Goal: Task Accomplishment & Management: Manage account settings

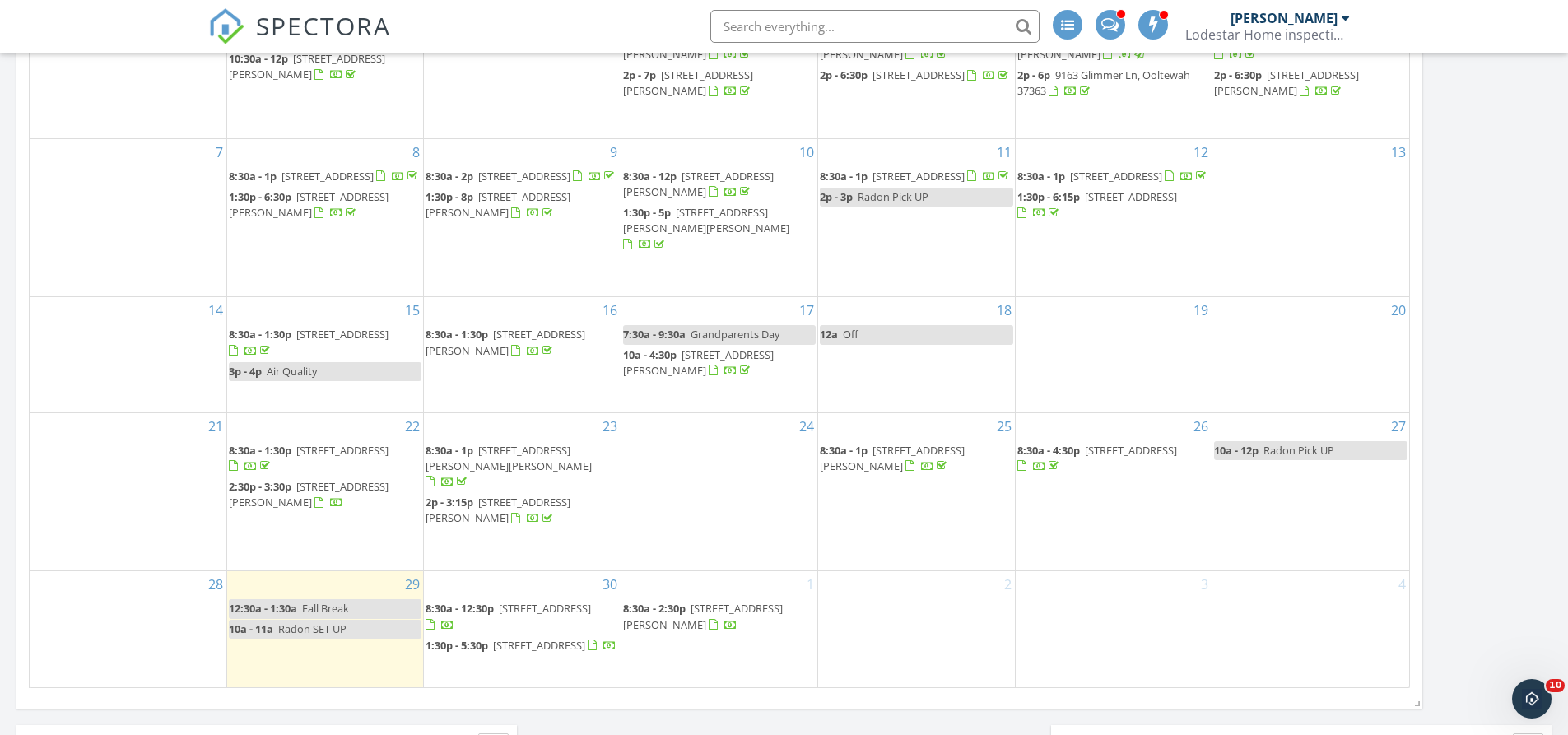
scroll to position [658, 0]
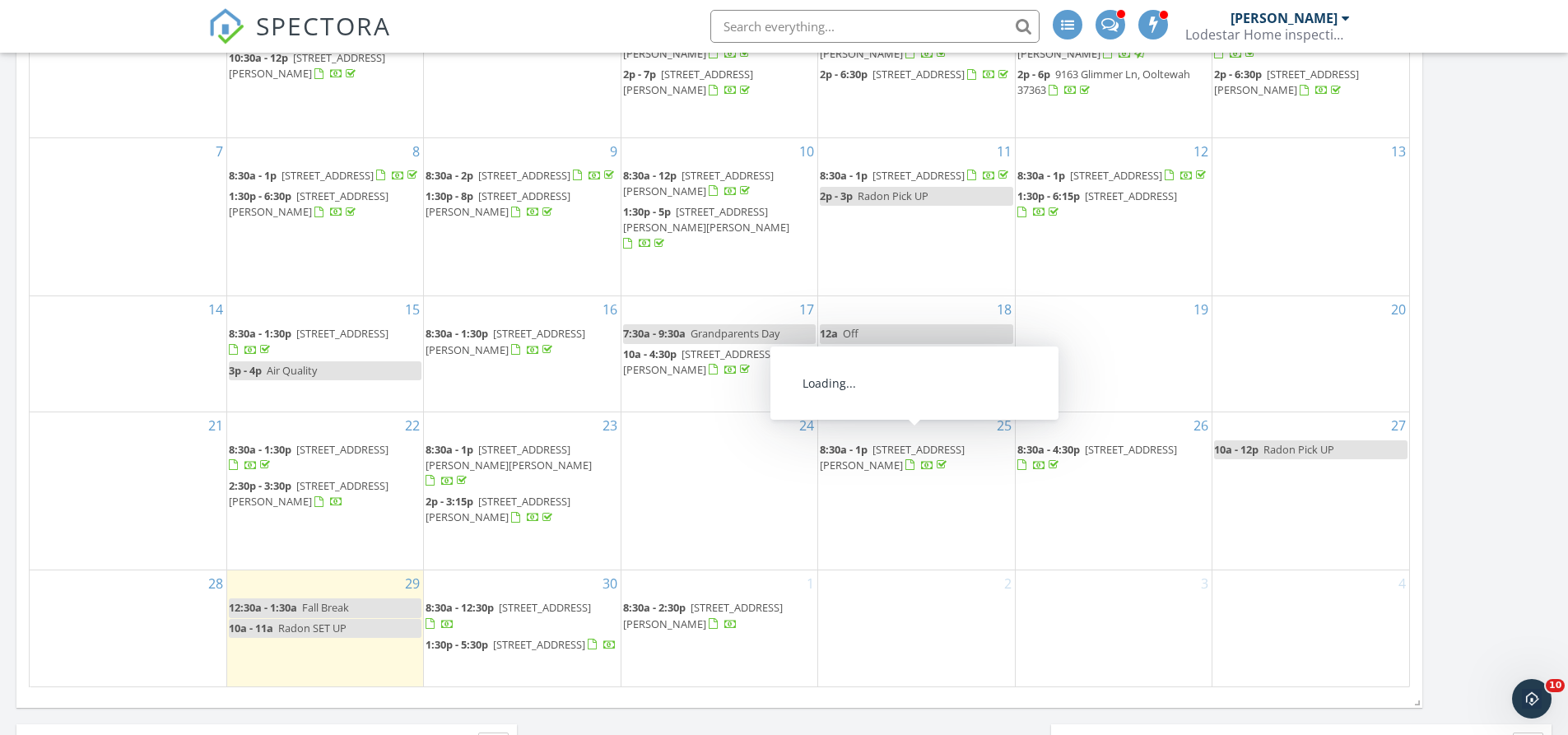
click at [929, 444] on span "6913 Short Tail Springs Rd, Harrison 37341" at bounding box center [893, 457] width 145 height 30
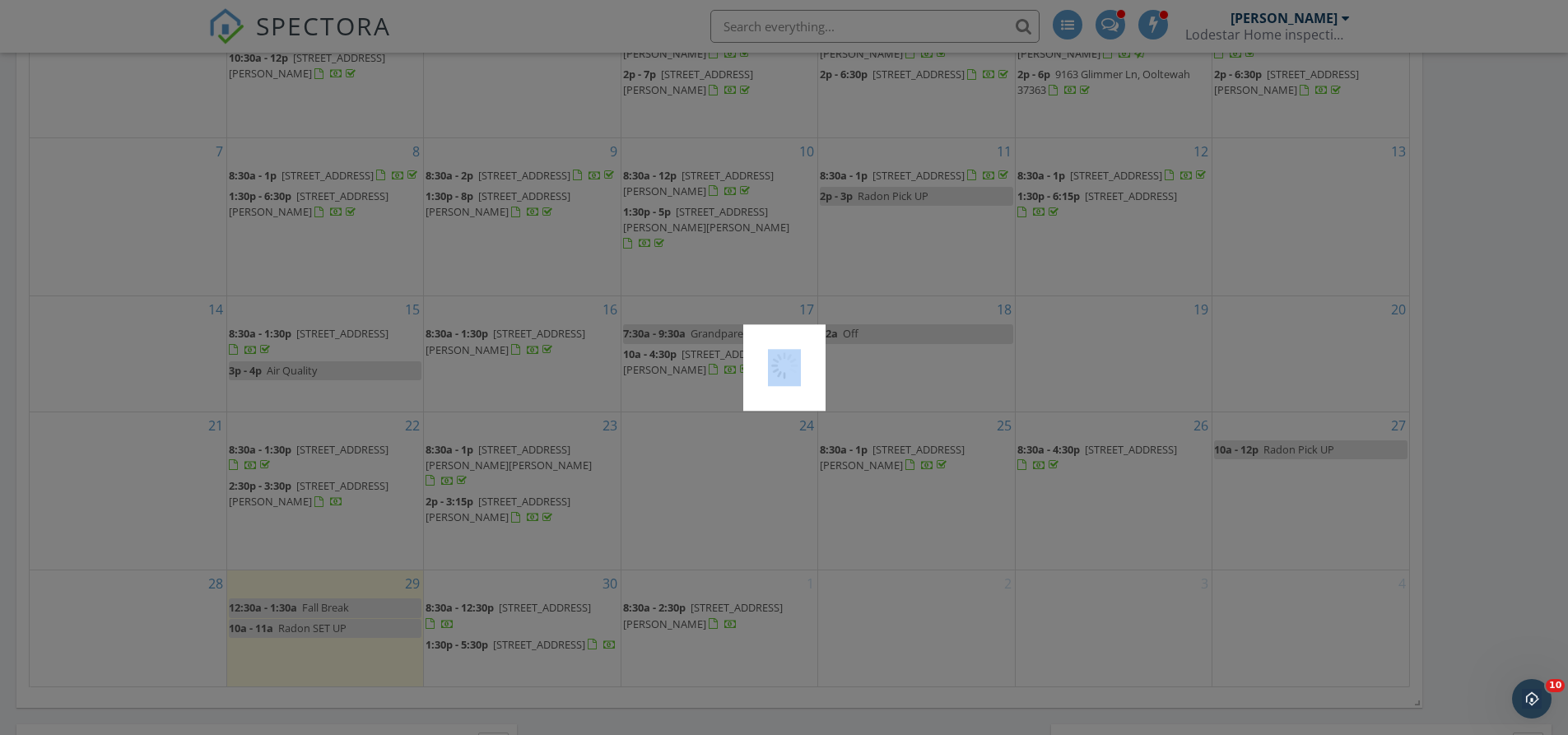
click at [929, 444] on div at bounding box center [784, 368] width 1568 height 735
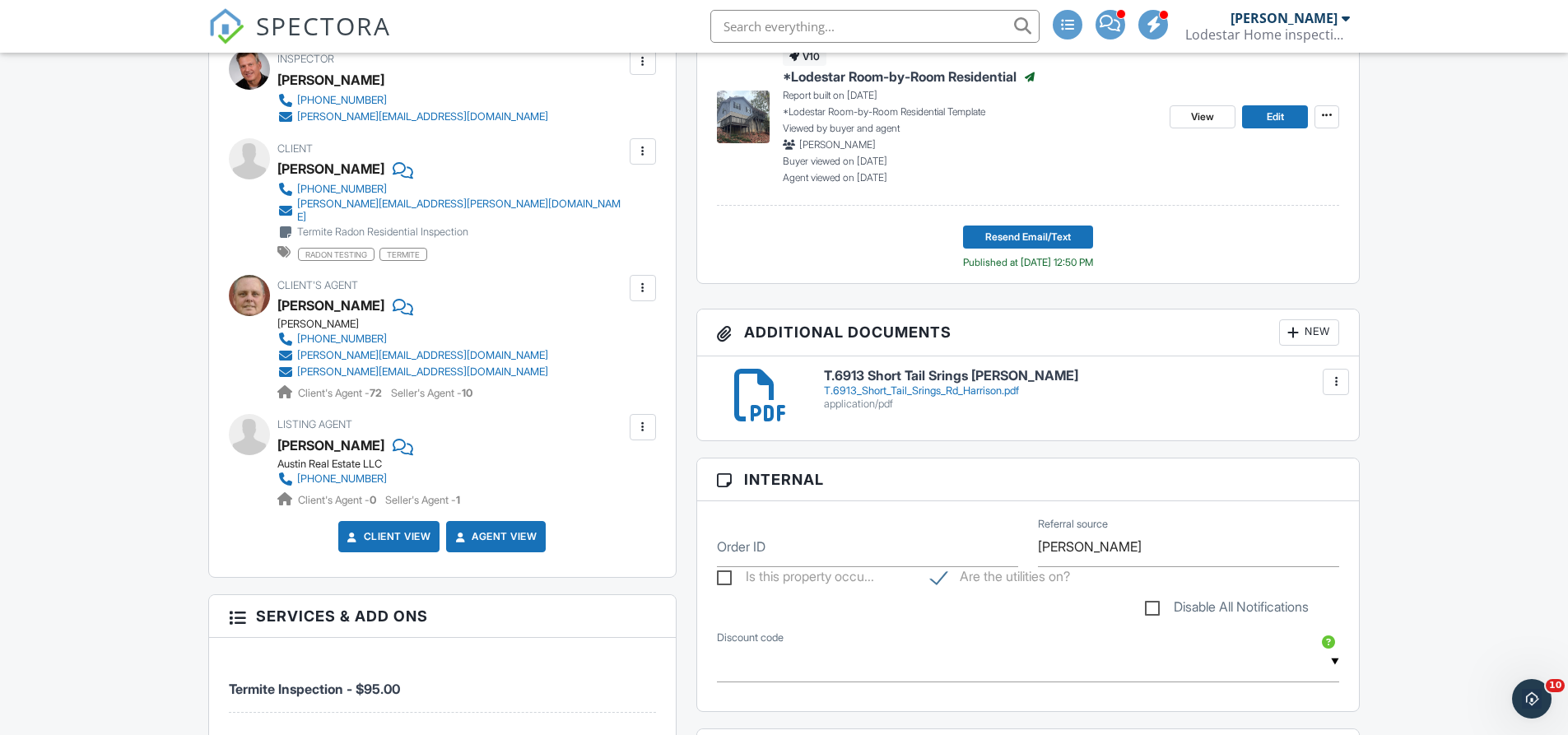
click at [1308, 328] on div "New" at bounding box center [1309, 332] width 60 height 27
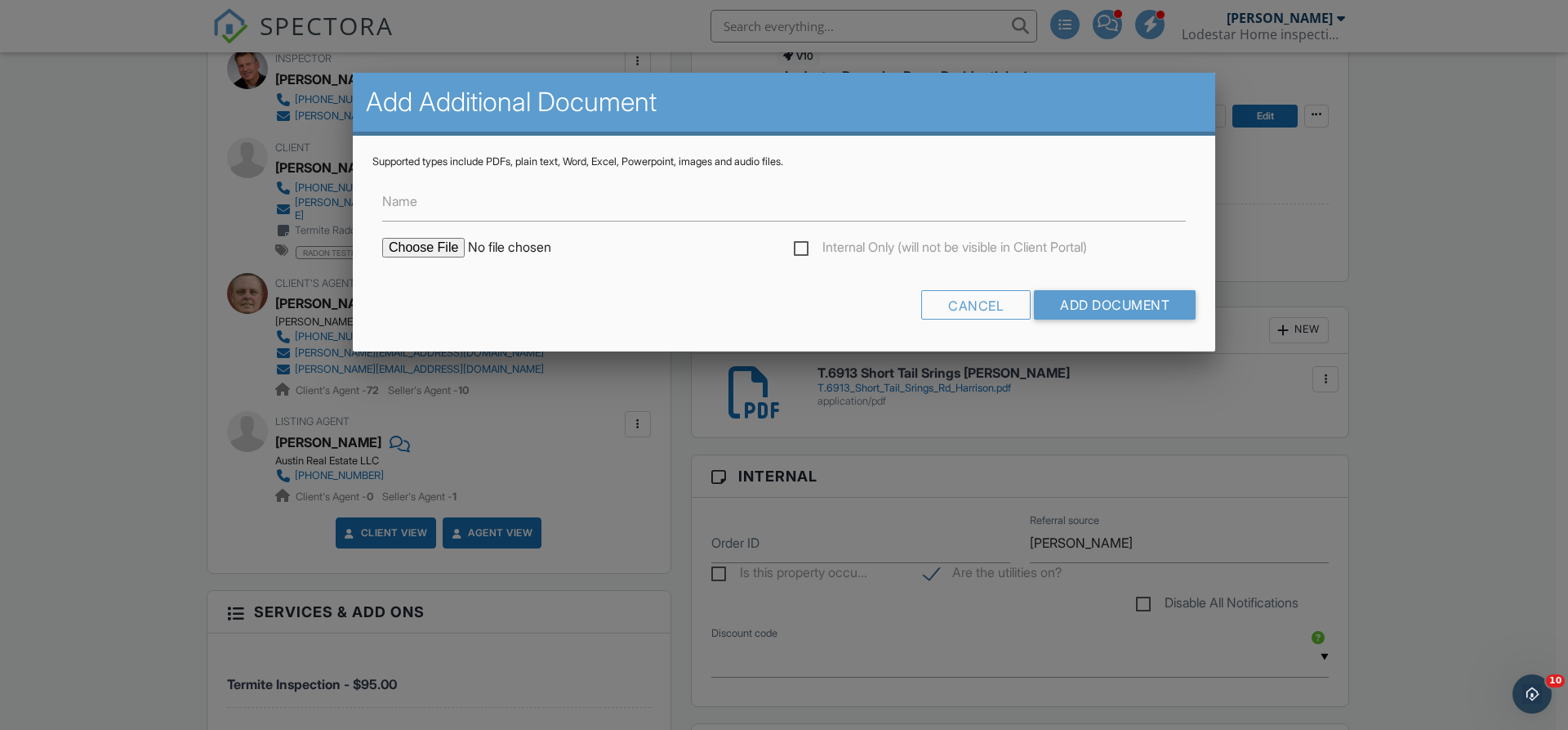
click at [420, 246] on input "file" at bounding box center [521, 248] width 278 height 20
type input "C:\fakepath\Radon.6913 Short Tail Springs Rd Harrison.pdf"
click at [1076, 297] on input "Add Document" at bounding box center [1114, 304] width 162 height 29
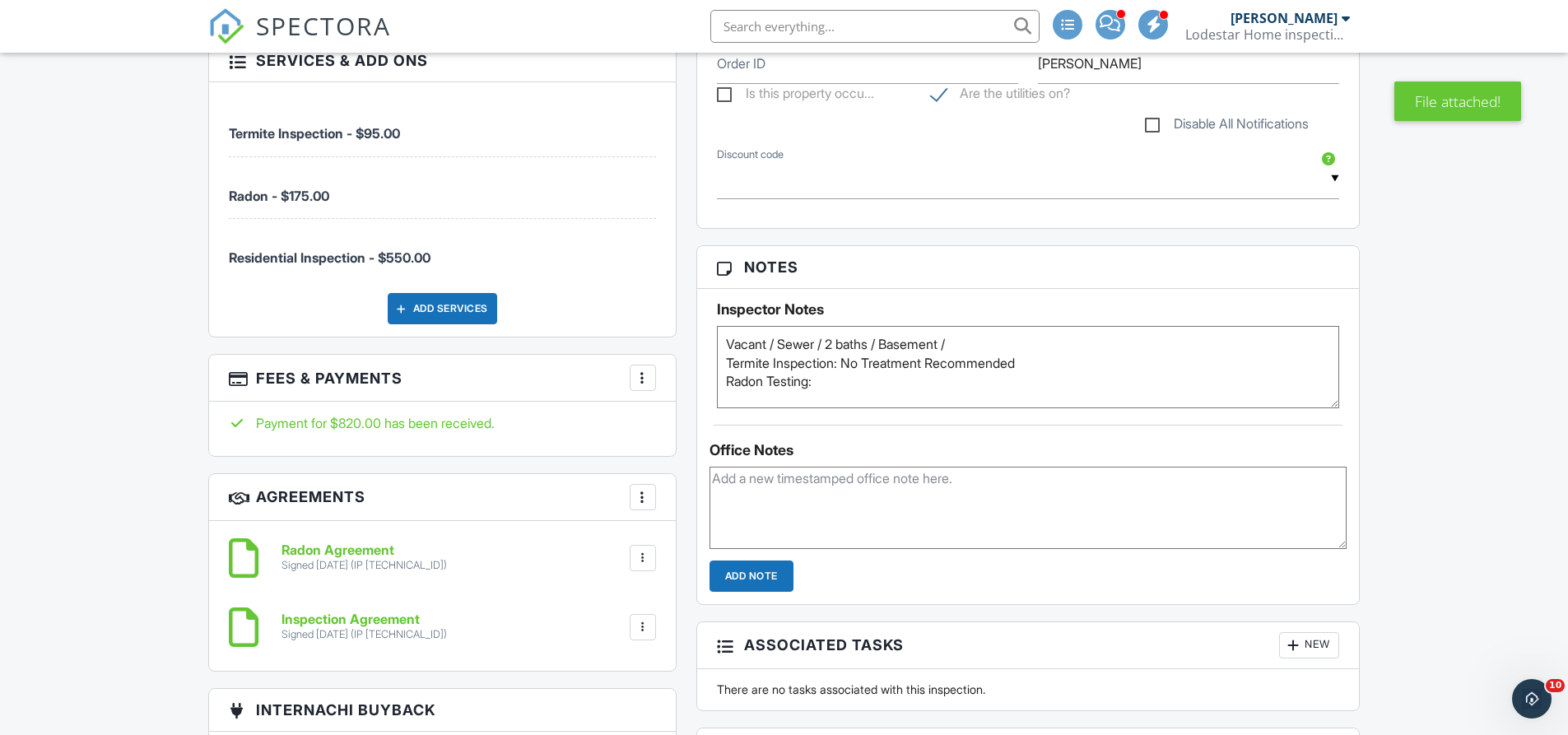
scroll to position [1057, 0]
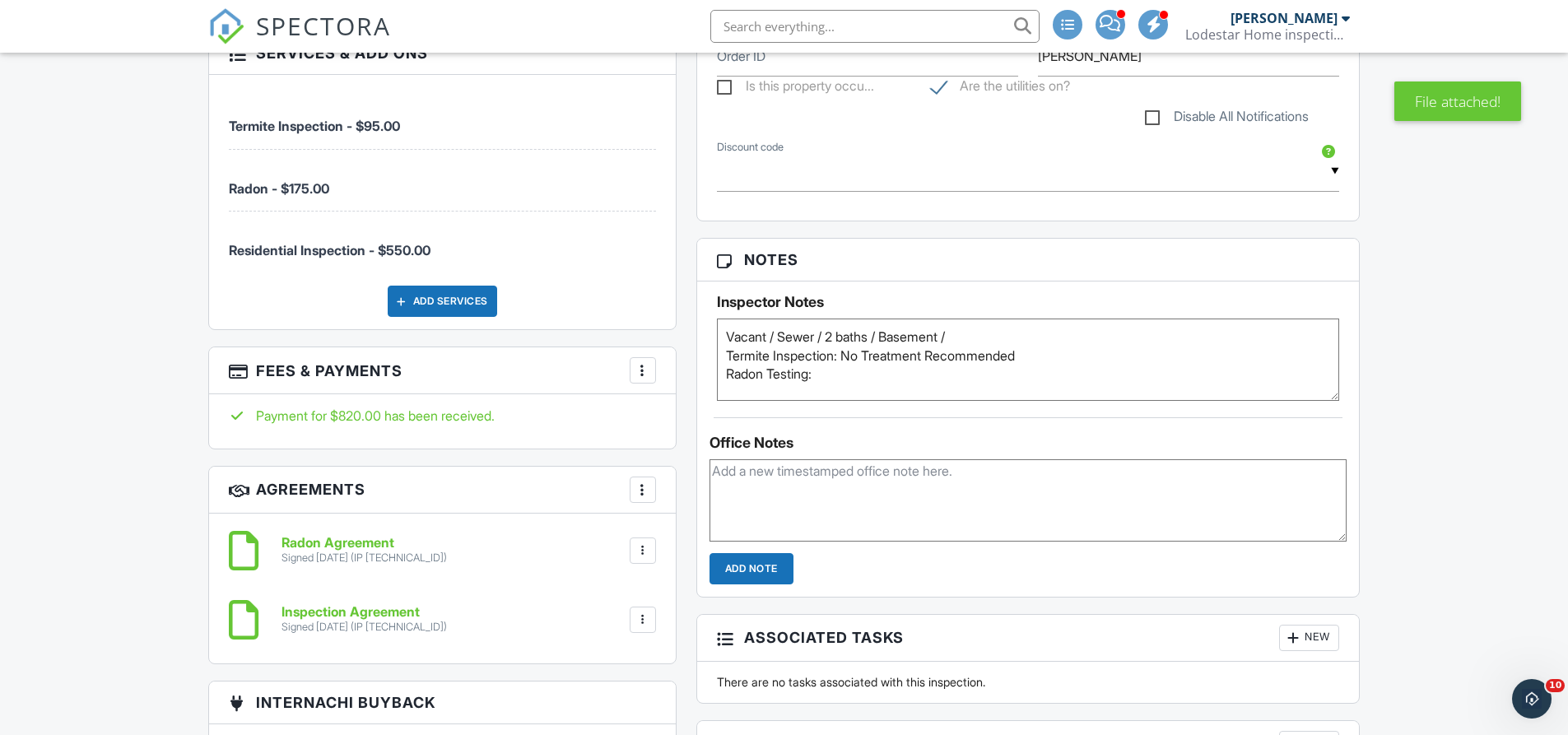
click at [767, 492] on textarea at bounding box center [1029, 500] width 638 height 82
paste textarea "AVERAGE 1.3 pCi/L AVERAGE 70.3 °F AVERAGE 67.6 %rH AVERAGE 29.0676 inHg MAXIMUM…"
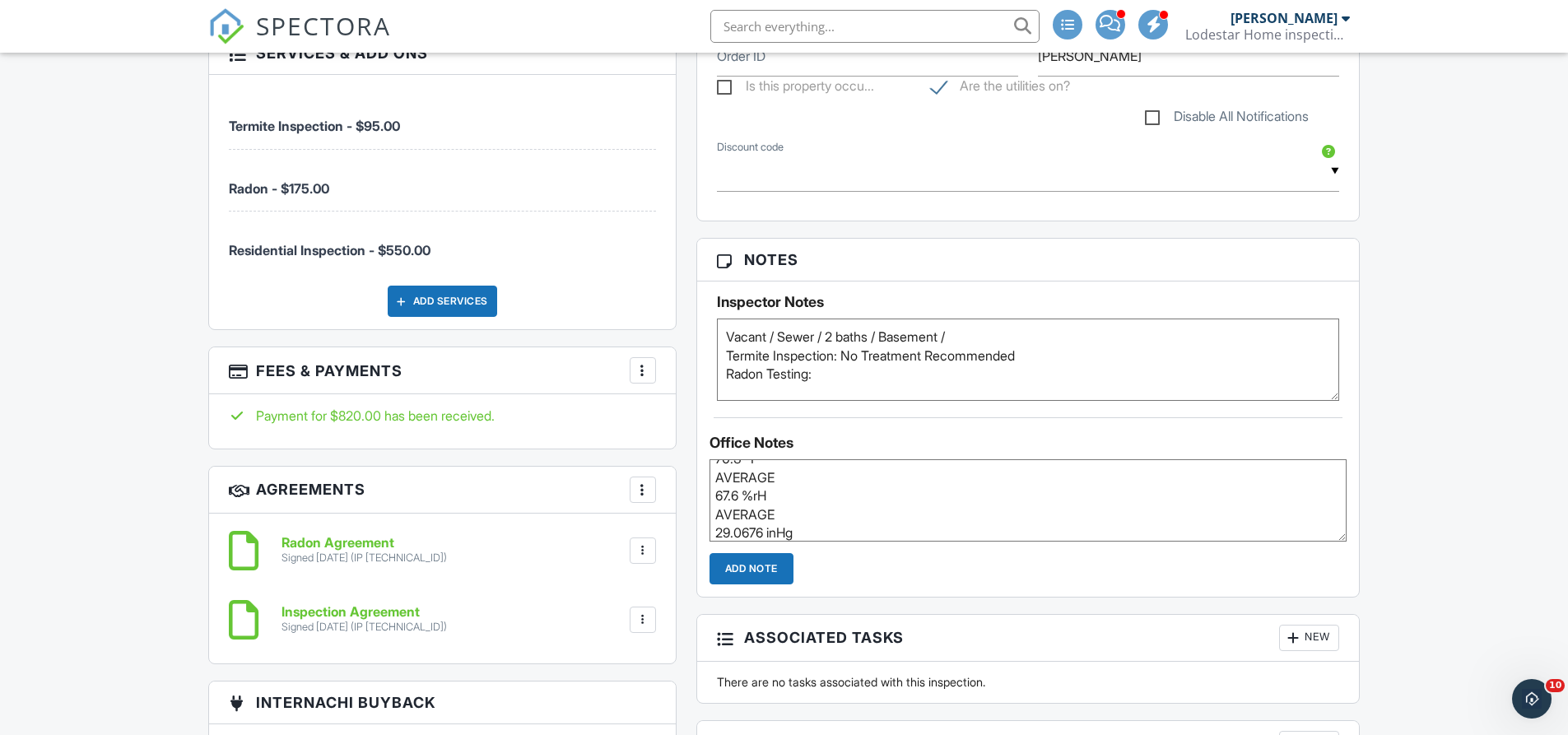
scroll to position [0, 0]
drag, startPoint x: 800, startPoint y: 492, endPoint x: 703, endPoint y: 505, distance: 97.9
click at [703, 505] on div "Office Notes AVERAGE 1.3 pCi/L AVERAGE 70.3 °F AVERAGE 67.6 %rH AVERAGE 29.0676…" at bounding box center [1029, 500] width 663 height 167
click at [713, 489] on textarea "AVERAGE 1.3 pCi/L MAXIMUM 2.9 pCi/" at bounding box center [1029, 500] width 638 height 82
click at [713, 507] on textarea "AVERAGE 1.3 pCi/L MAXIMUM 2.9 pCi/" at bounding box center [1029, 500] width 638 height 82
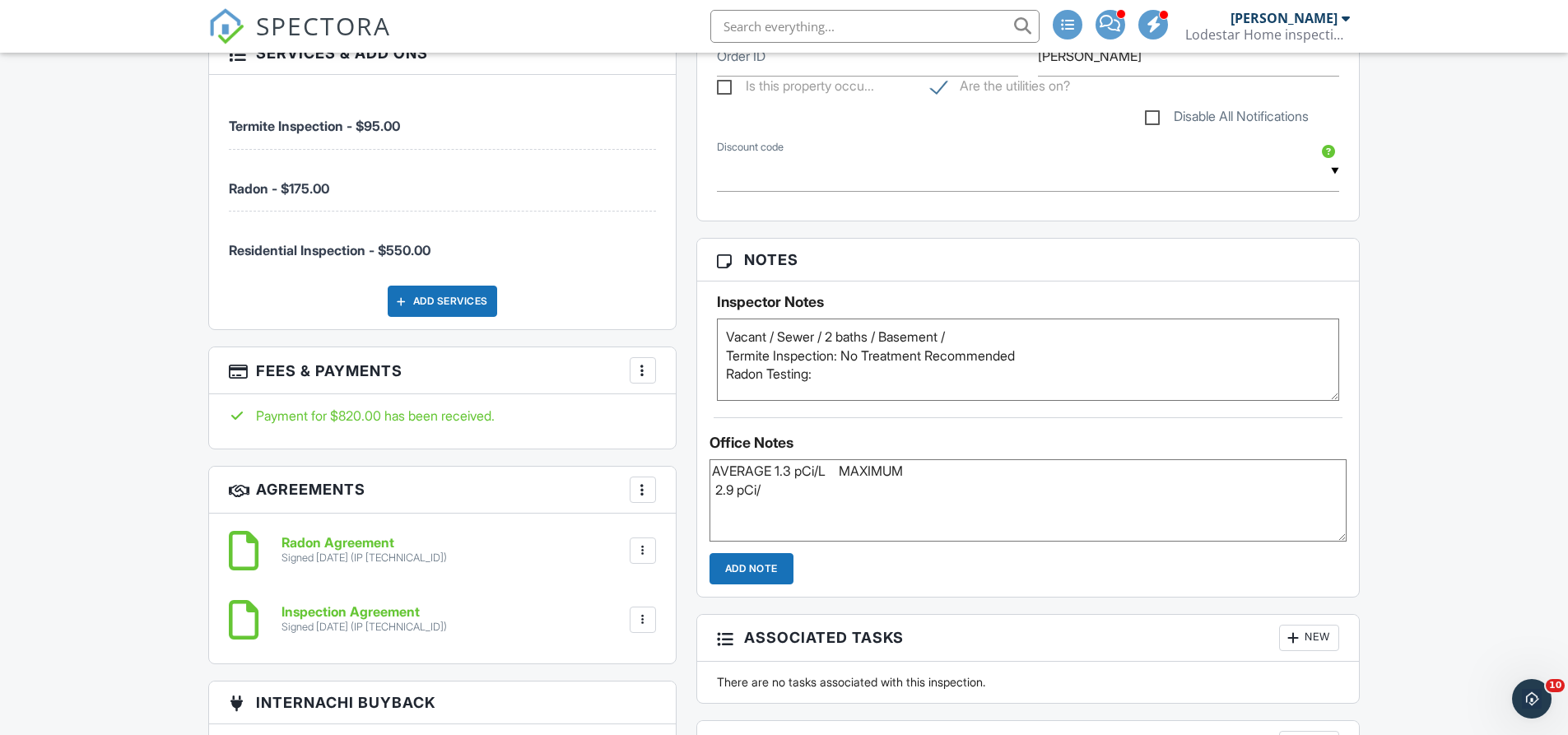
click at [711, 493] on textarea "AVERAGE 1.3 pCi/L MAXIMUM 2.9 pCi/" at bounding box center [1029, 500] width 638 height 82
type textarea "AVERAGE 1.3 pCi/L MAXIMUM 2.9 pCi/"
drag, startPoint x: 966, startPoint y: 467, endPoint x: 712, endPoint y: 475, distance: 254.1
click at [712, 475] on textarea "AVERAGE 1.3 pCi/L MAXIMUM 2.9 pCi/" at bounding box center [1029, 500] width 638 height 82
type textarea "Vacant / Sewer / 2 baths / Basement / Termite Inspection: No Treatment Recommen…"
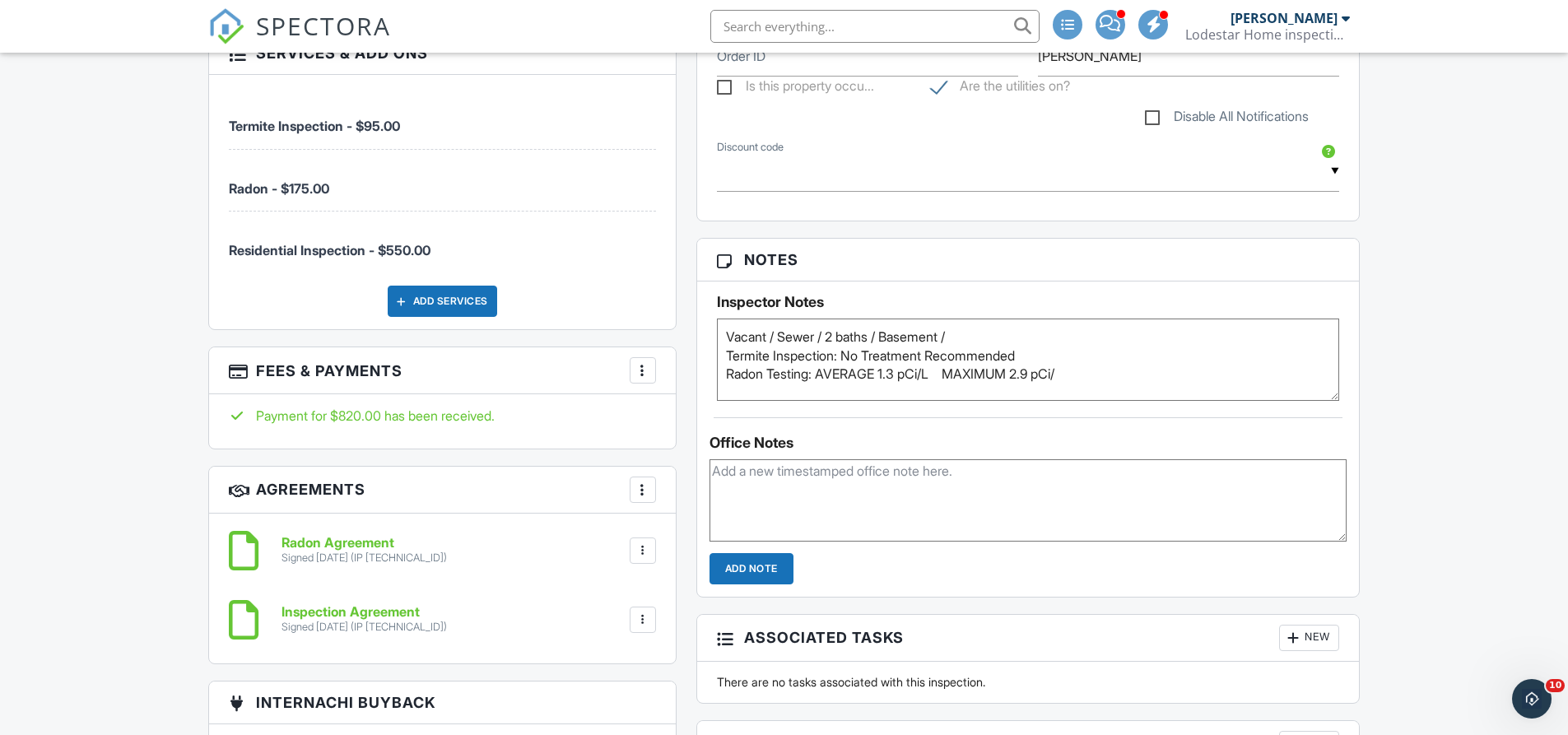
click at [1085, 369] on textarea "Vacant / Sewer / 2 baths / Basement / Termite Inspection: No Treatment Recommen…" at bounding box center [1029, 359] width 623 height 82
type textarea "Vacant / Sewer / 2 baths / Basement / Termite Inspection: No Treatment Recommen…"
click at [1398, 397] on div "Dashboard Templates Contacts Metrics Automations Settings Calendar Support Cent…" at bounding box center [784, 541] width 1568 height 3089
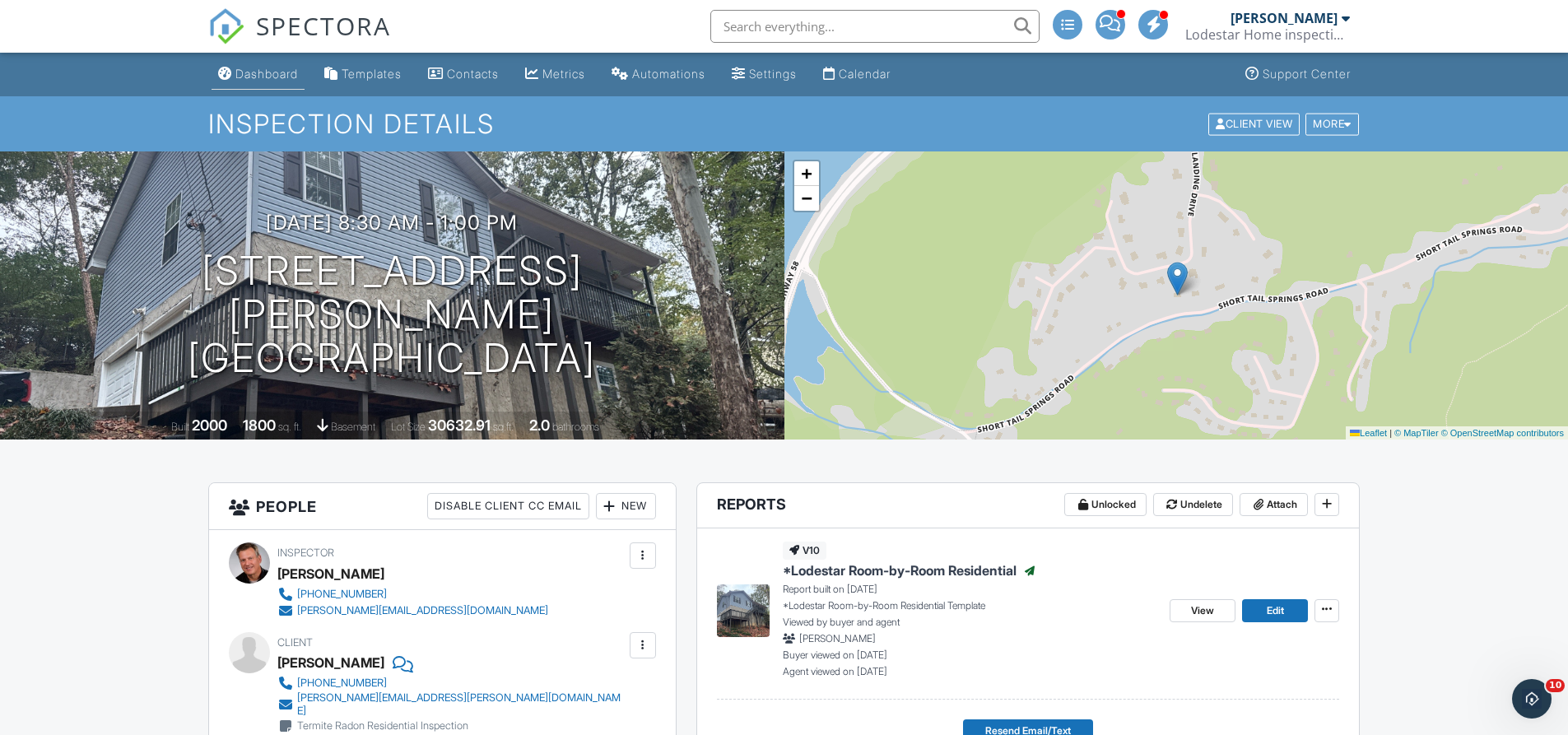
click at [264, 74] on div "Dashboard" at bounding box center [267, 73] width 63 height 14
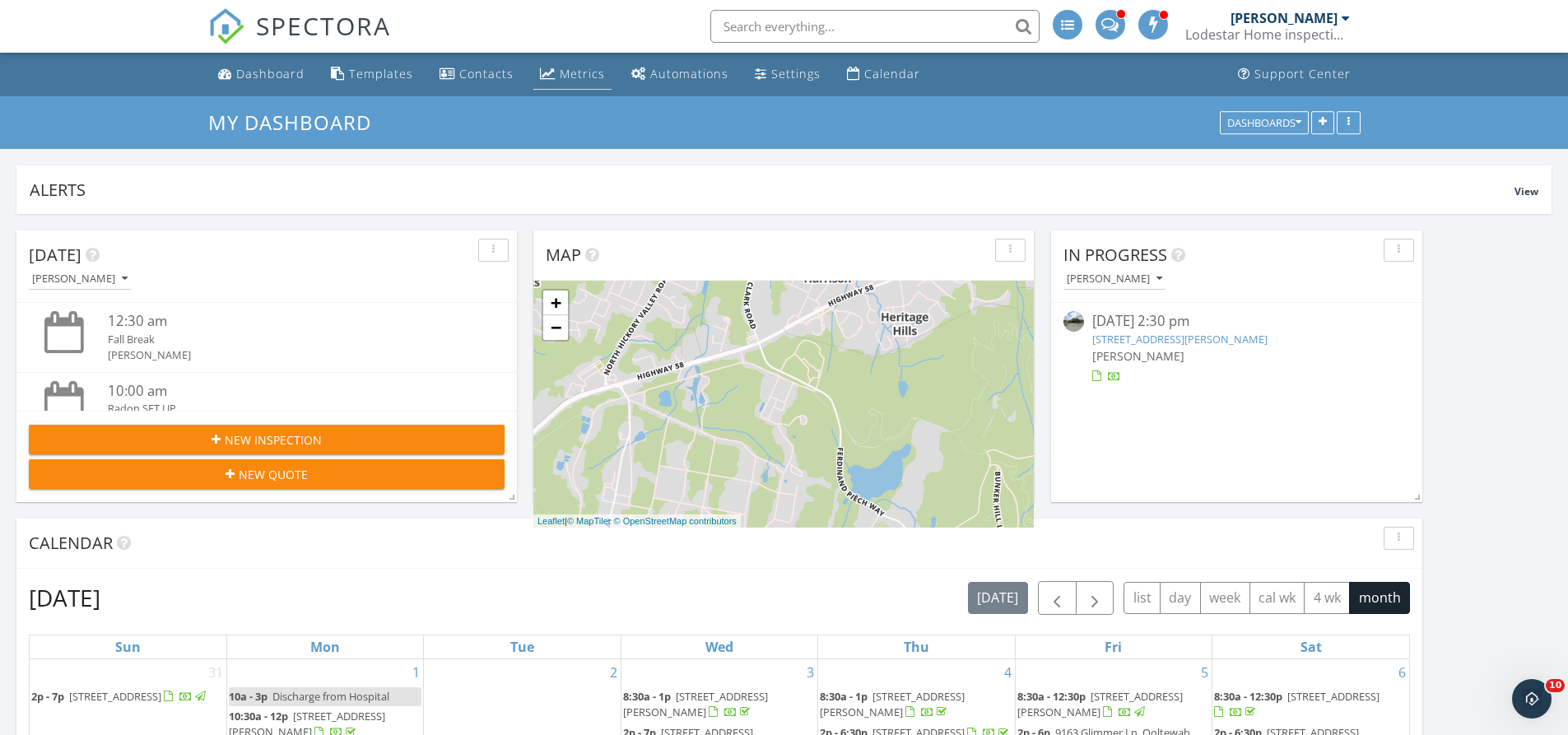
click at [577, 77] on div "Metrics" at bounding box center [583, 73] width 46 height 15
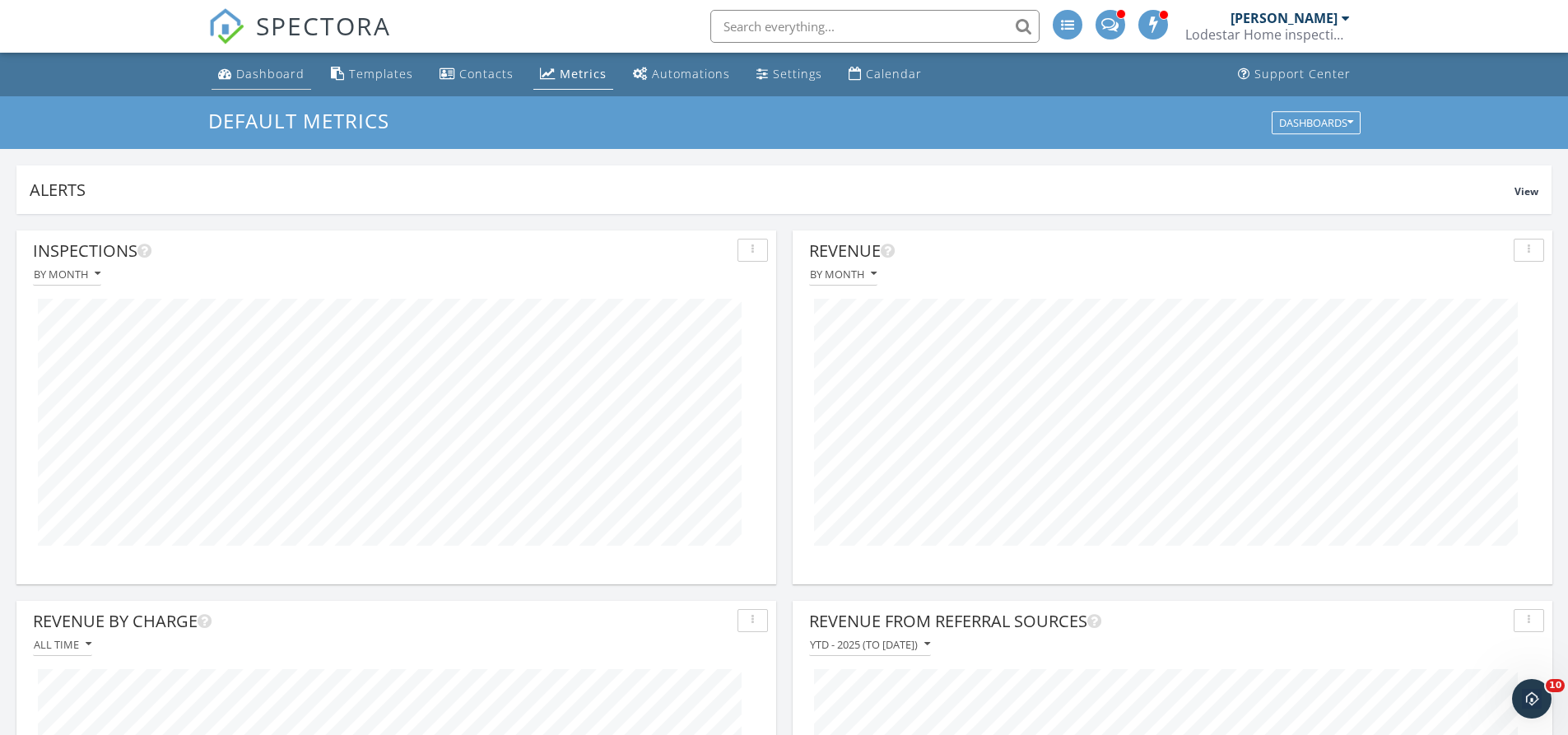
click at [285, 69] on div "Dashboard" at bounding box center [271, 73] width 69 height 15
